Goal: Task Accomplishment & Management: Manage account settings

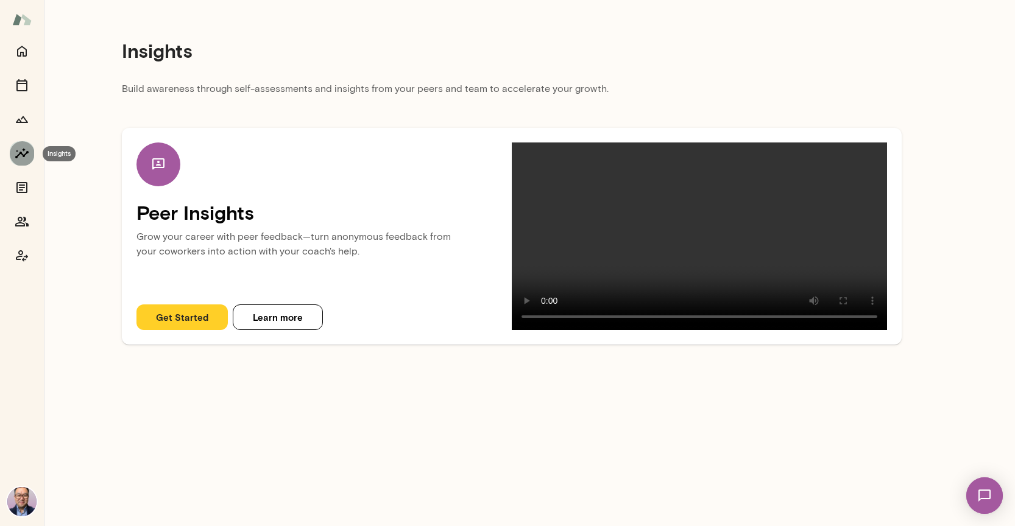
click at [27, 143] on button "Insights" at bounding box center [22, 153] width 24 height 24
click at [27, 121] on icon "Growth Plan" at bounding box center [22, 119] width 15 height 15
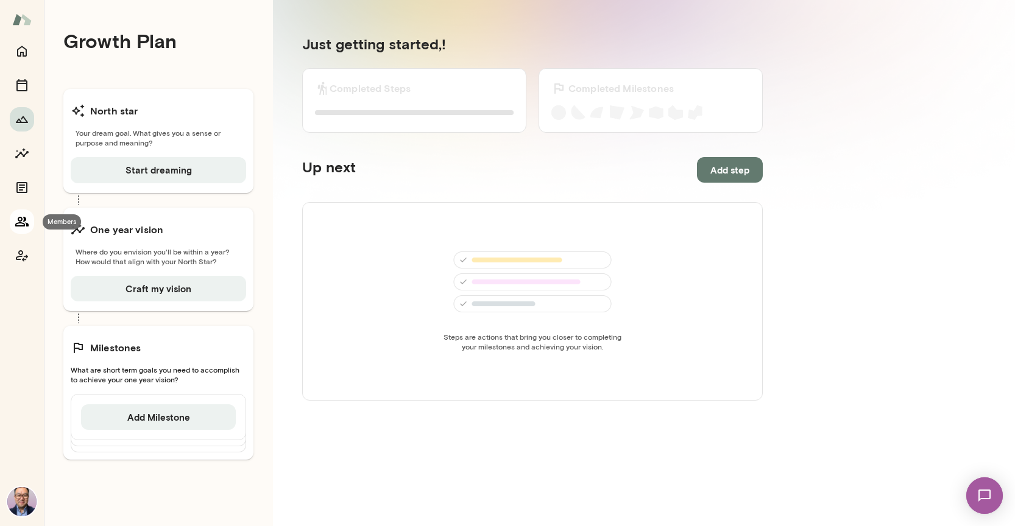
click at [27, 224] on icon "Members" at bounding box center [21, 222] width 13 height 10
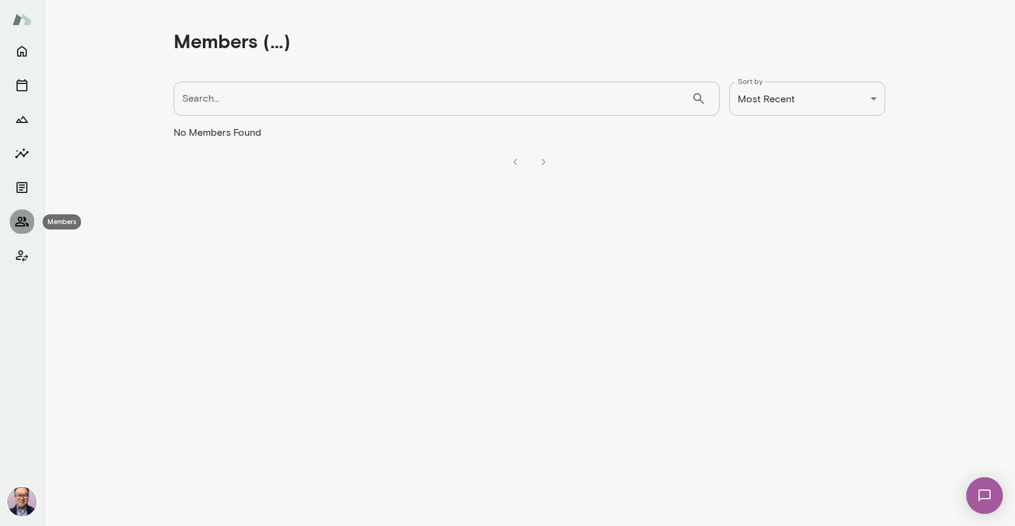
drag, startPoint x: 26, startPoint y: 222, endPoint x: 13, endPoint y: 223, distance: 13.5
click at [26, 222] on icon "Members" at bounding box center [22, 221] width 15 height 15
click at [17, 23] on img at bounding box center [21, 19] width 19 height 23
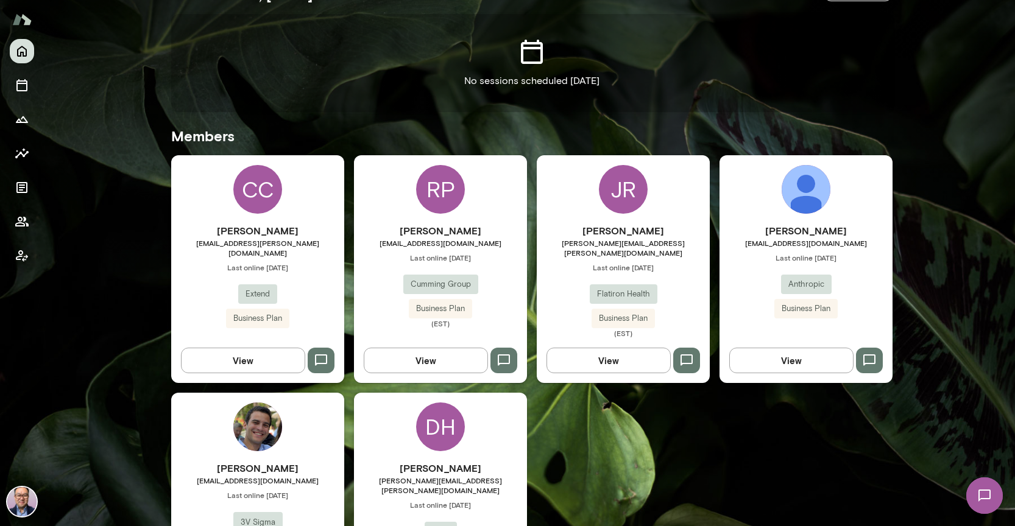
scroll to position [278, 0]
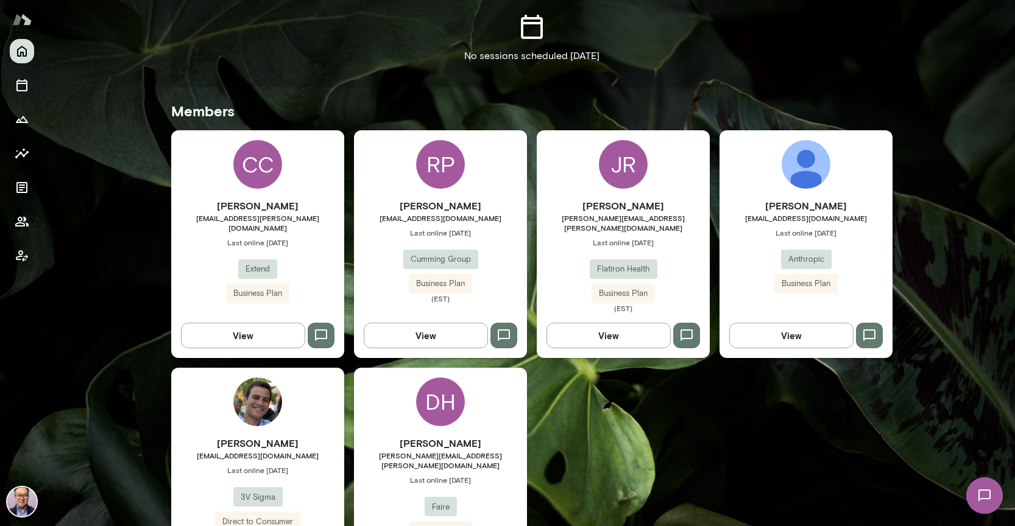
click at [454, 200] on div "RP Reuben Pocock rpocock@cumming-group.com Last online September 24 Cumming Gro…" at bounding box center [440, 244] width 173 height 228
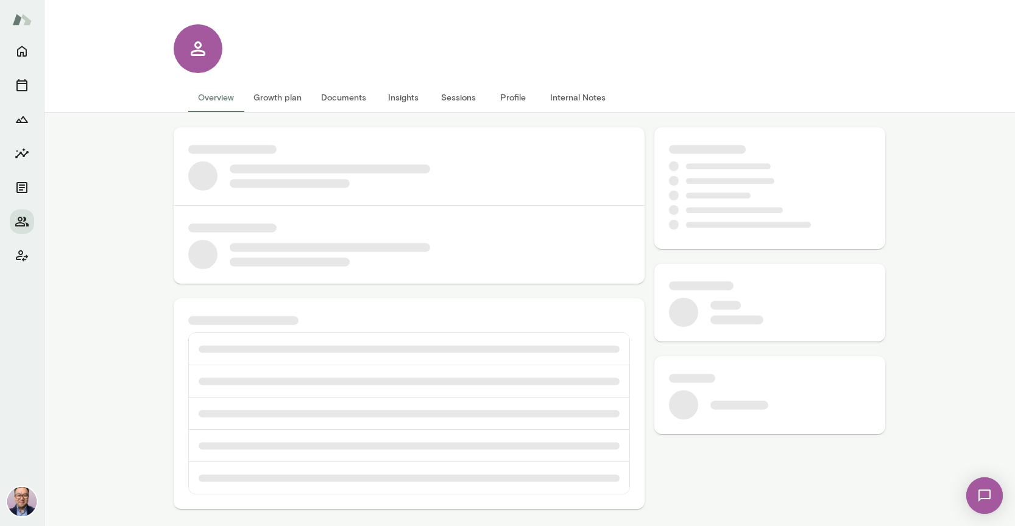
click at [270, 98] on button "Growth plan" at bounding box center [278, 97] width 68 height 29
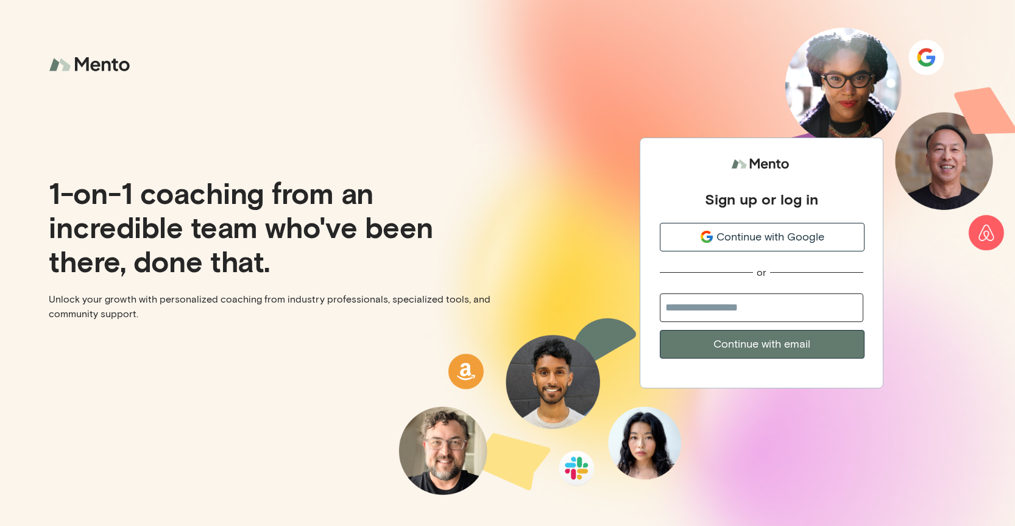
click at [774, 237] on span "Continue with Google" at bounding box center [770, 237] width 108 height 16
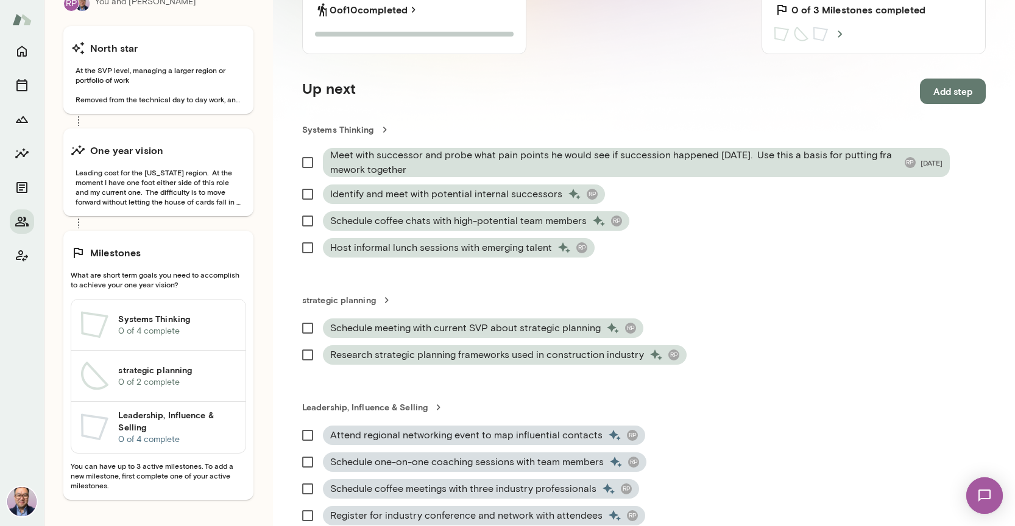
scroll to position [189, 0]
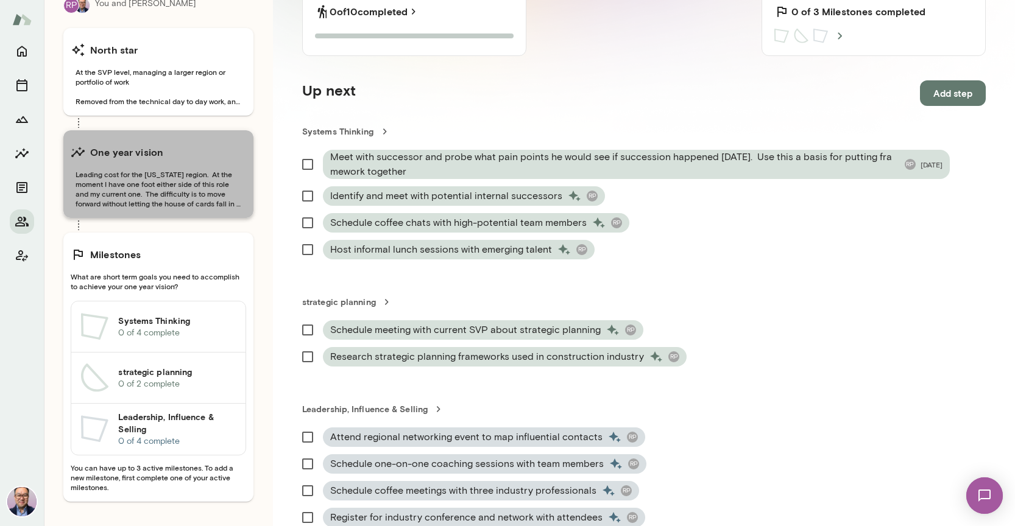
click at [230, 205] on span "Leading cost for the [US_STATE] region. At the moment I have one foot either si…" at bounding box center [158, 188] width 175 height 39
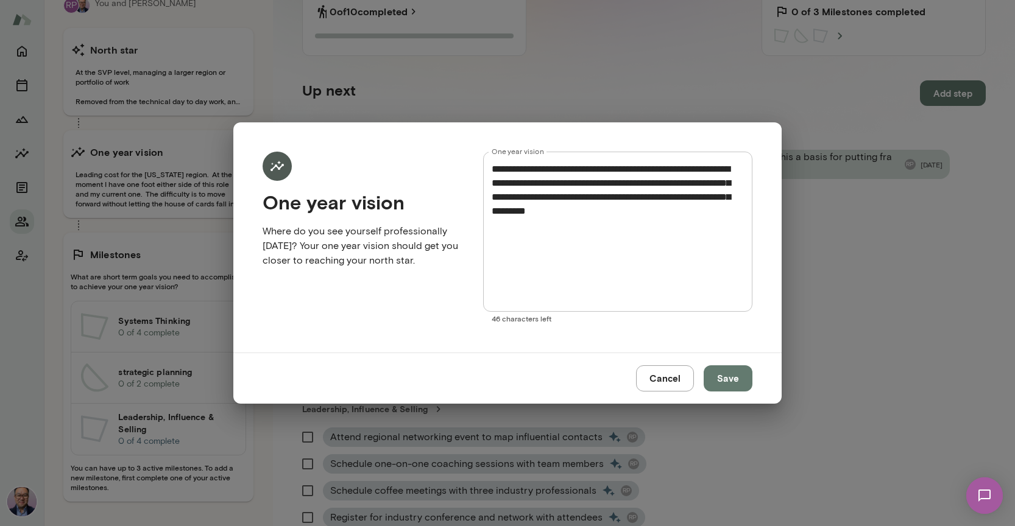
click at [192, 227] on div "**********" at bounding box center [507, 263] width 1015 height 526
click at [687, 379] on button "Cancel" at bounding box center [665, 379] width 58 height 26
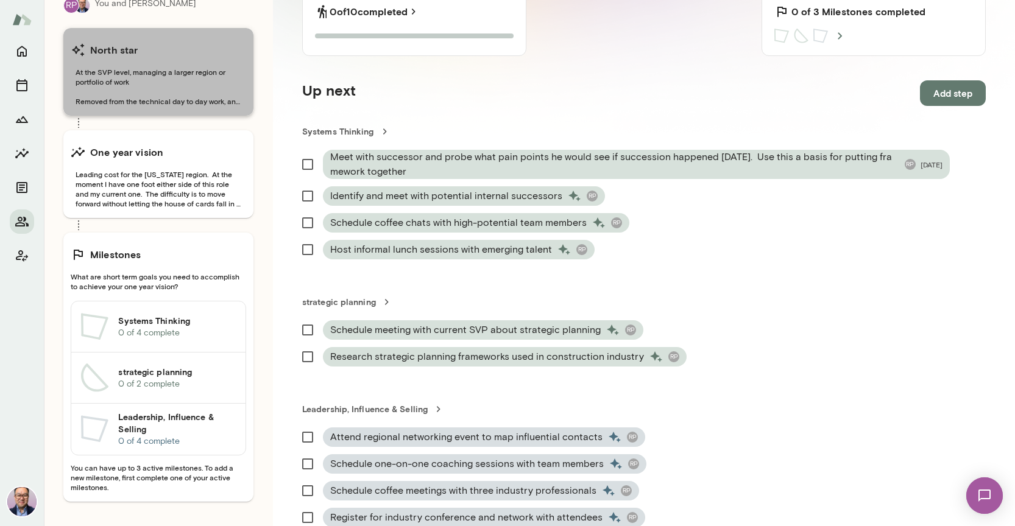
click at [119, 87] on span "At the SVP level, managing a larger region or portfolio of work Removed from th…" at bounding box center [158, 86] width 175 height 39
